Goal: Register for event/course

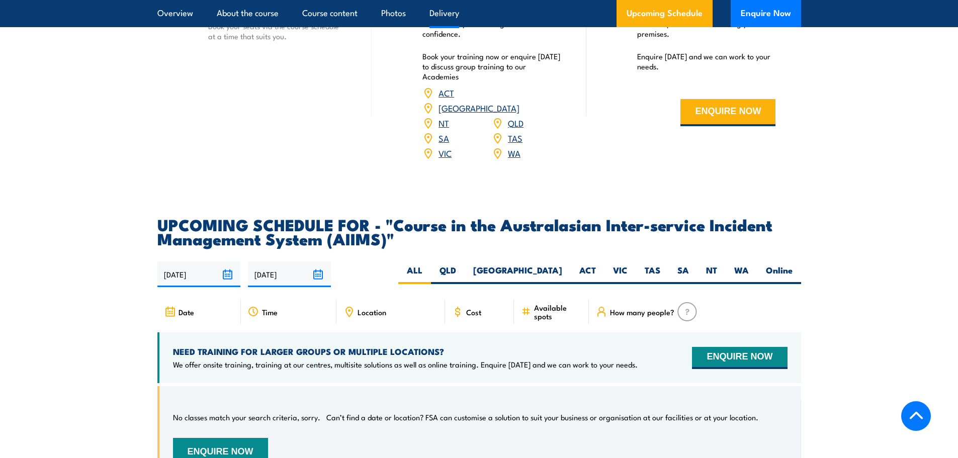
scroll to position [1509, 0]
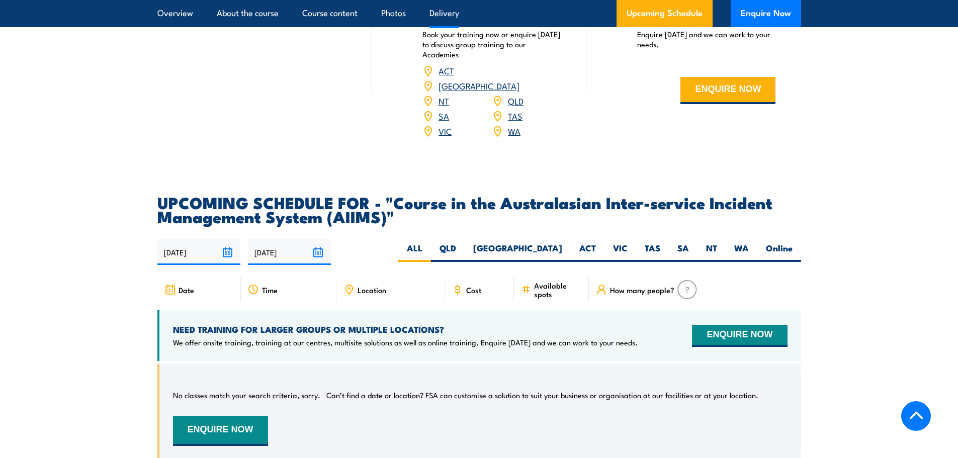
click at [467, 286] on span "Cost" at bounding box center [473, 290] width 15 height 9
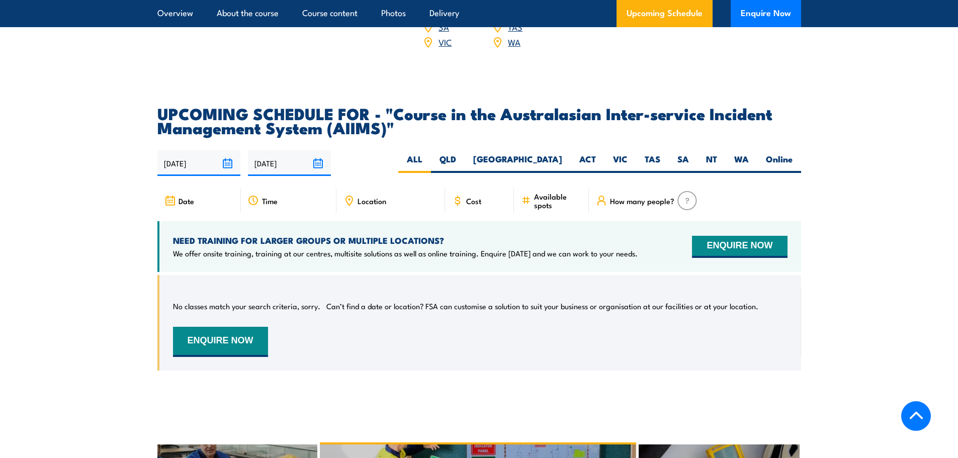
scroll to position [1609, 0]
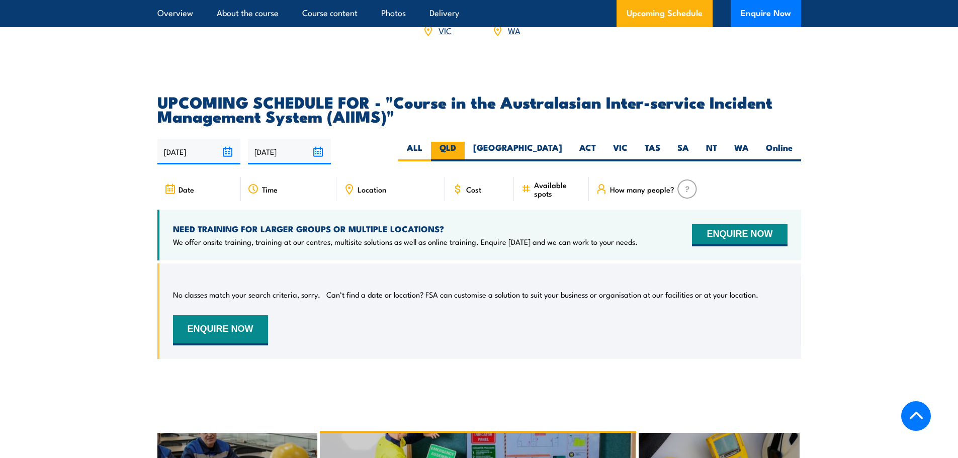
click at [465, 142] on label "QLD" at bounding box center [448, 152] width 34 height 20
click at [463, 142] on input "QLD" at bounding box center [459, 145] width 7 height 7
radio input "true"
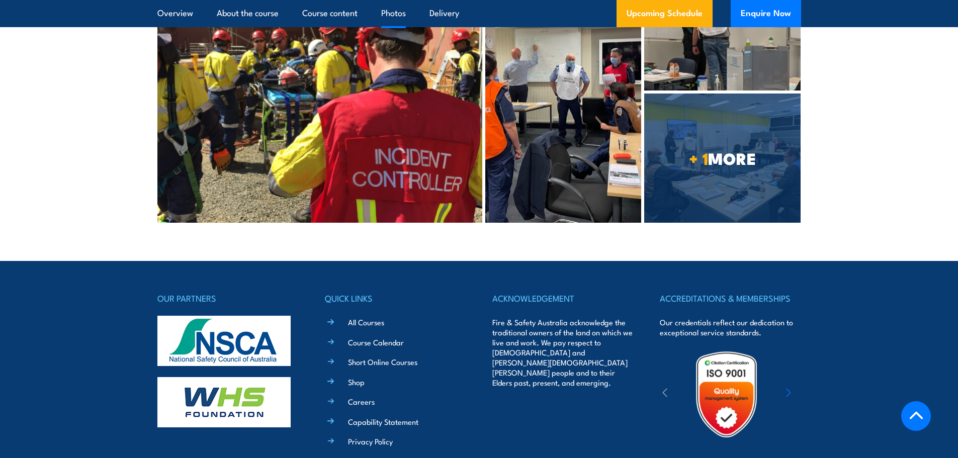
scroll to position [2598, 0]
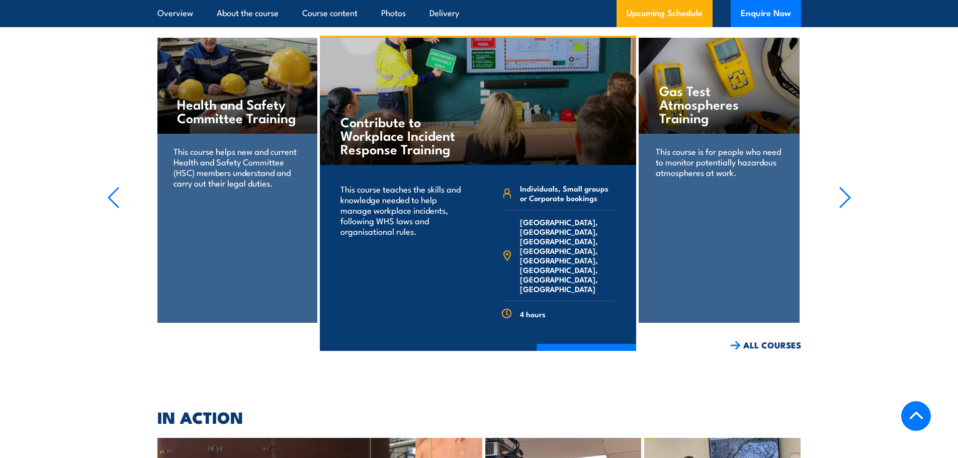
scroll to position [1980, 0]
